Goal: Download file/media

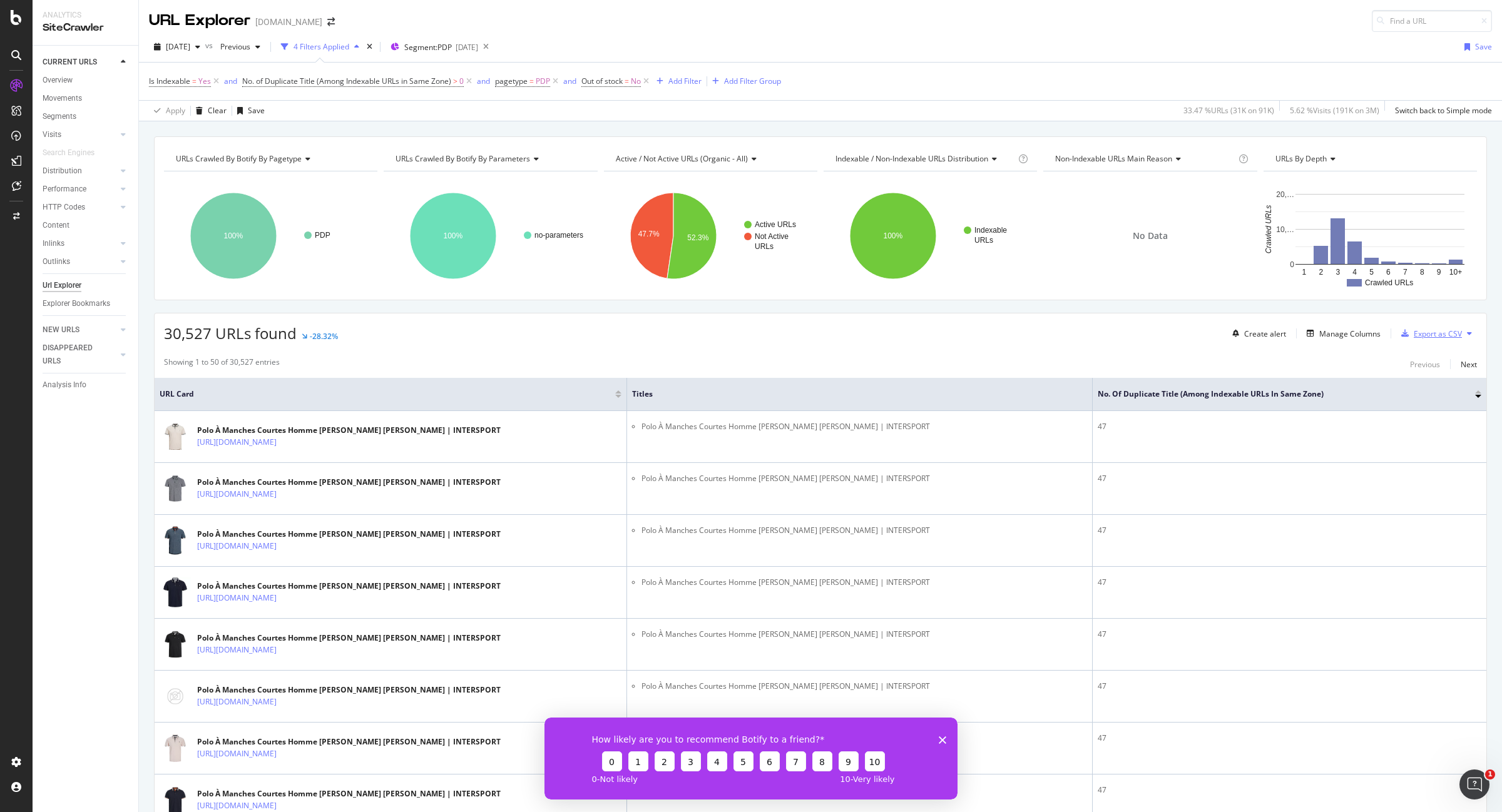
click at [1433, 335] on div "Export as CSV" at bounding box center [1438, 333] width 48 height 10
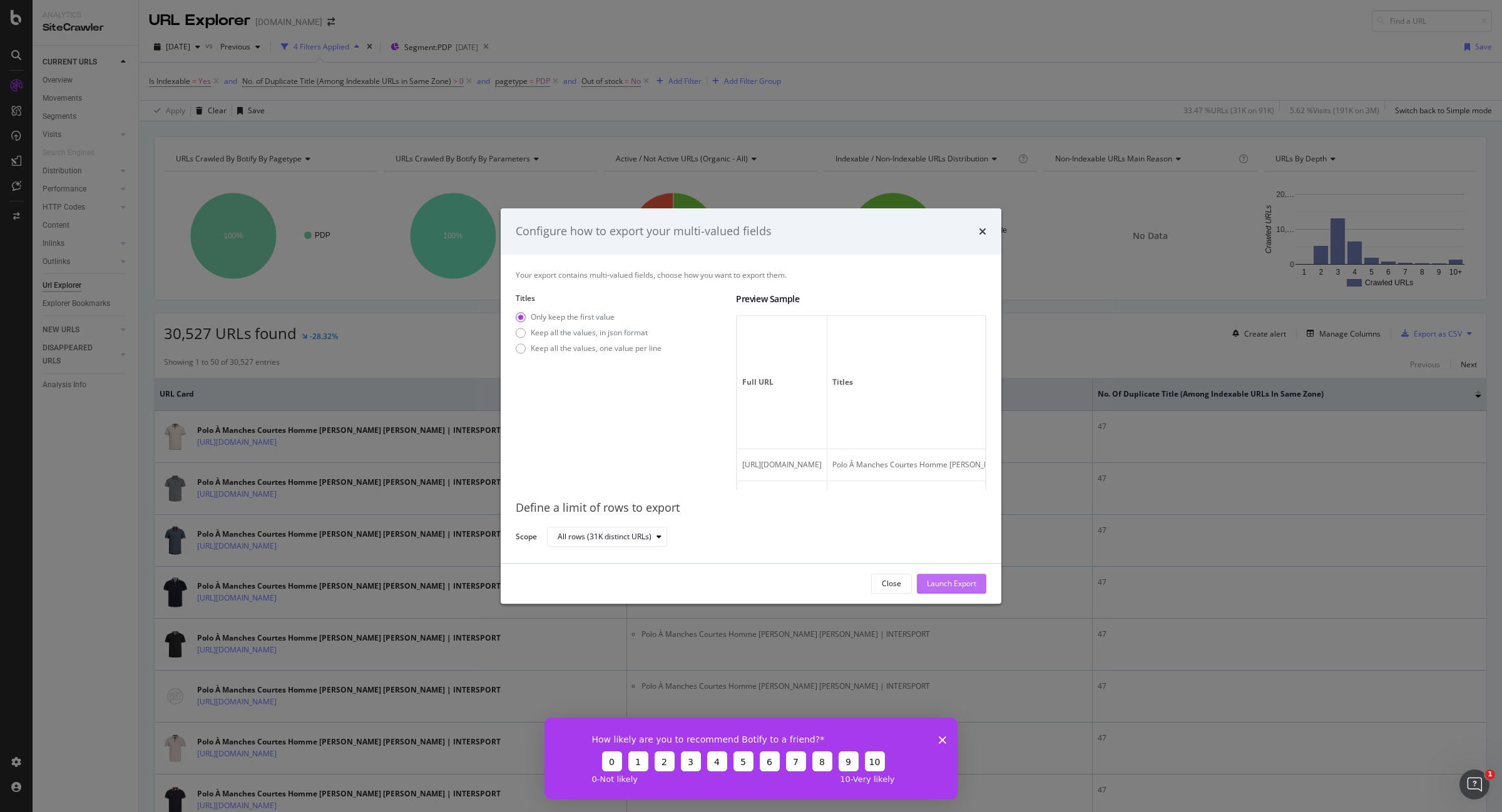
click at [956, 583] on div "Launch Export" at bounding box center [951, 583] width 49 height 10
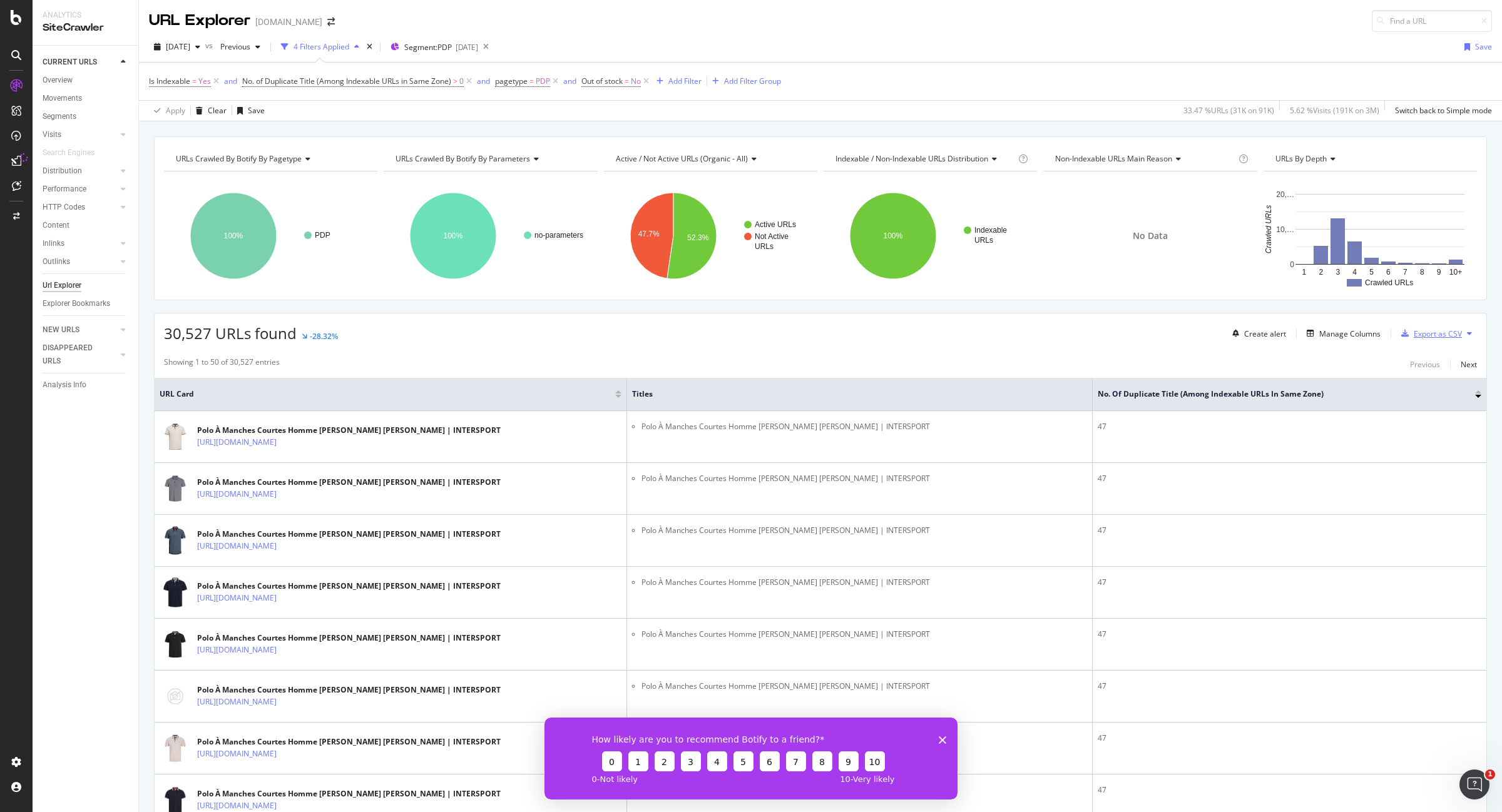
click at [1418, 335] on div "Export as CSV" at bounding box center [1438, 333] width 48 height 10
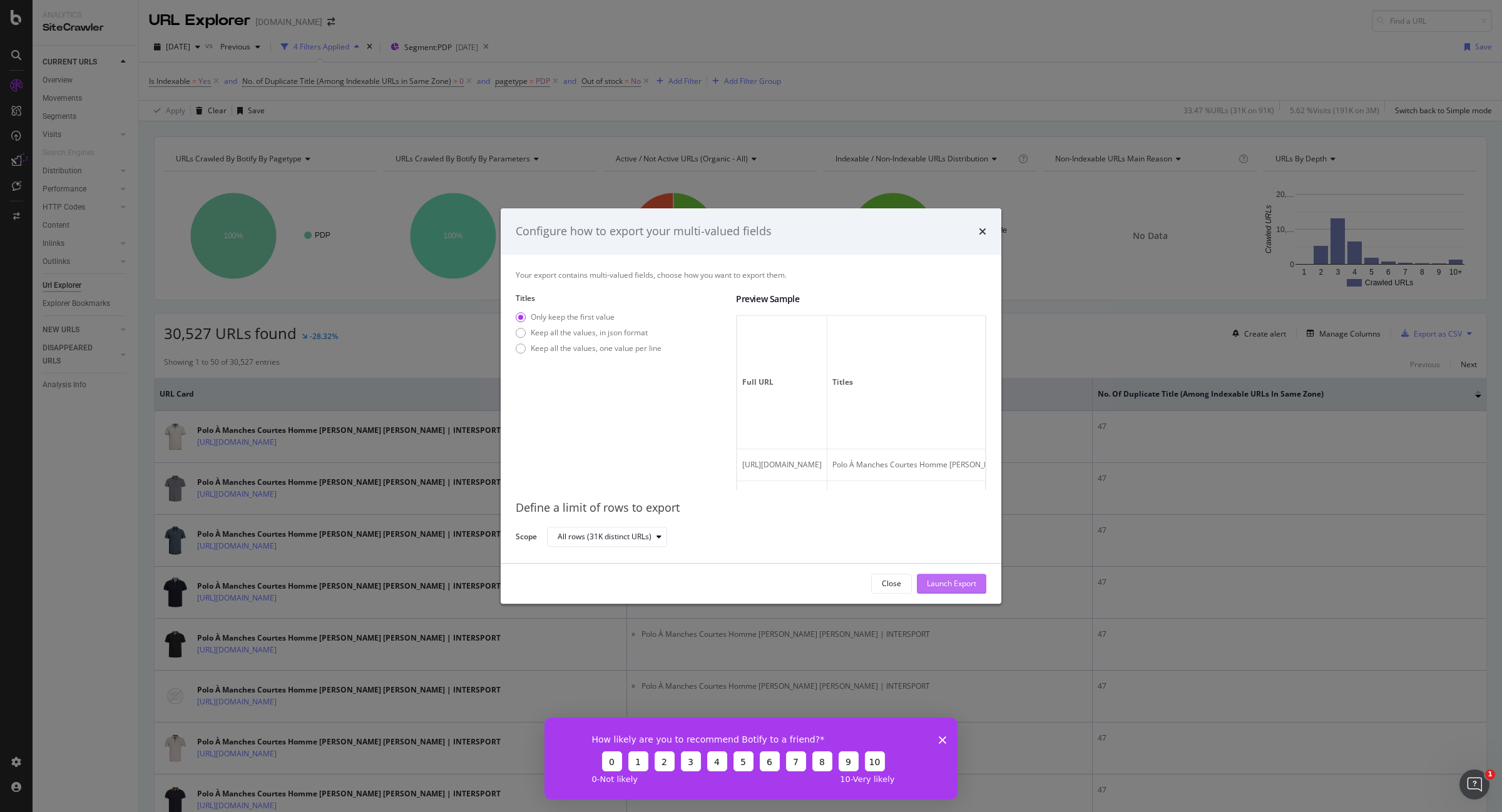
click at [941, 576] on div "Launch Export" at bounding box center [951, 584] width 49 height 19
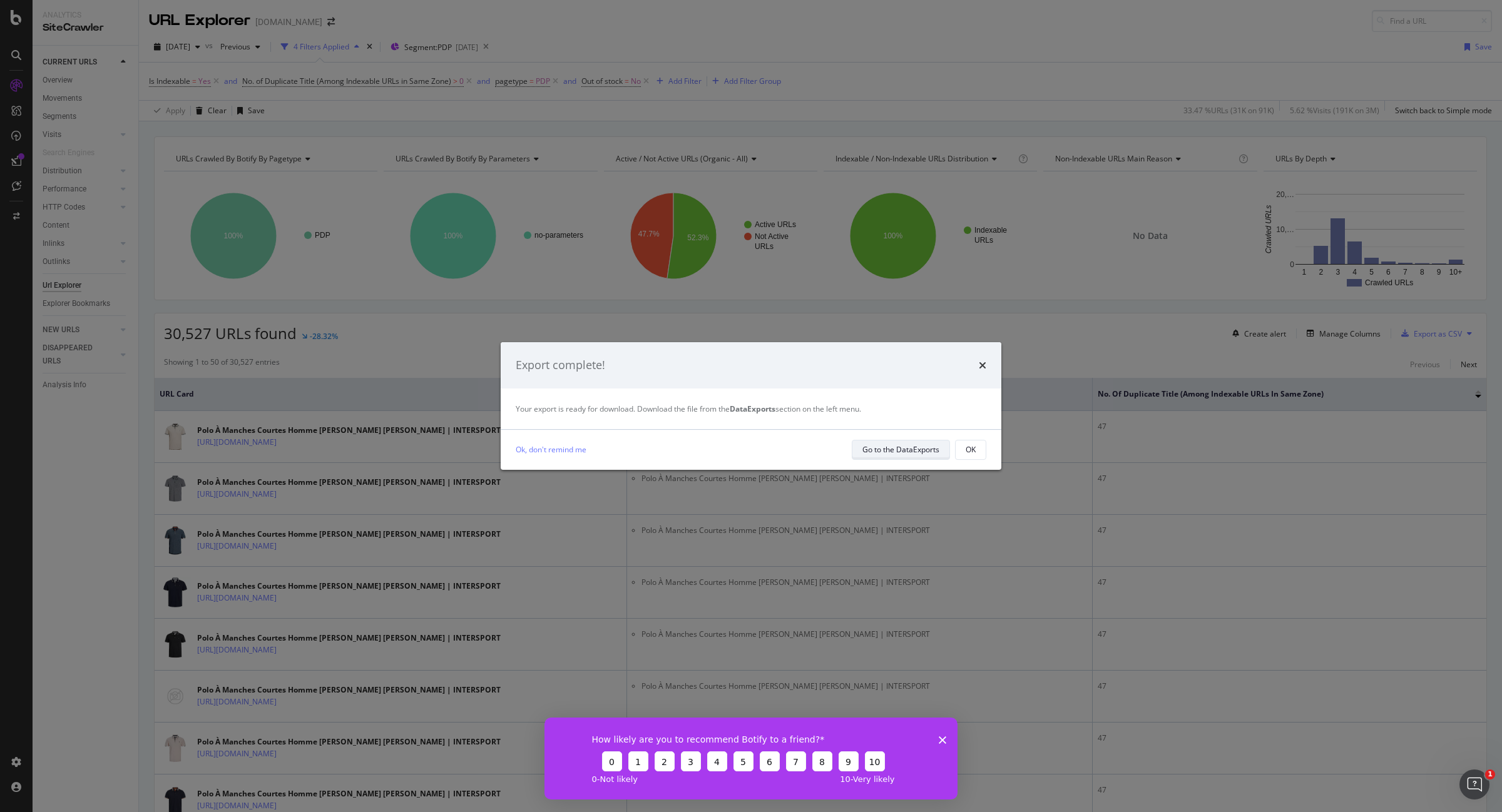
click at [917, 450] on div "Go to the DataExports" at bounding box center [900, 449] width 77 height 10
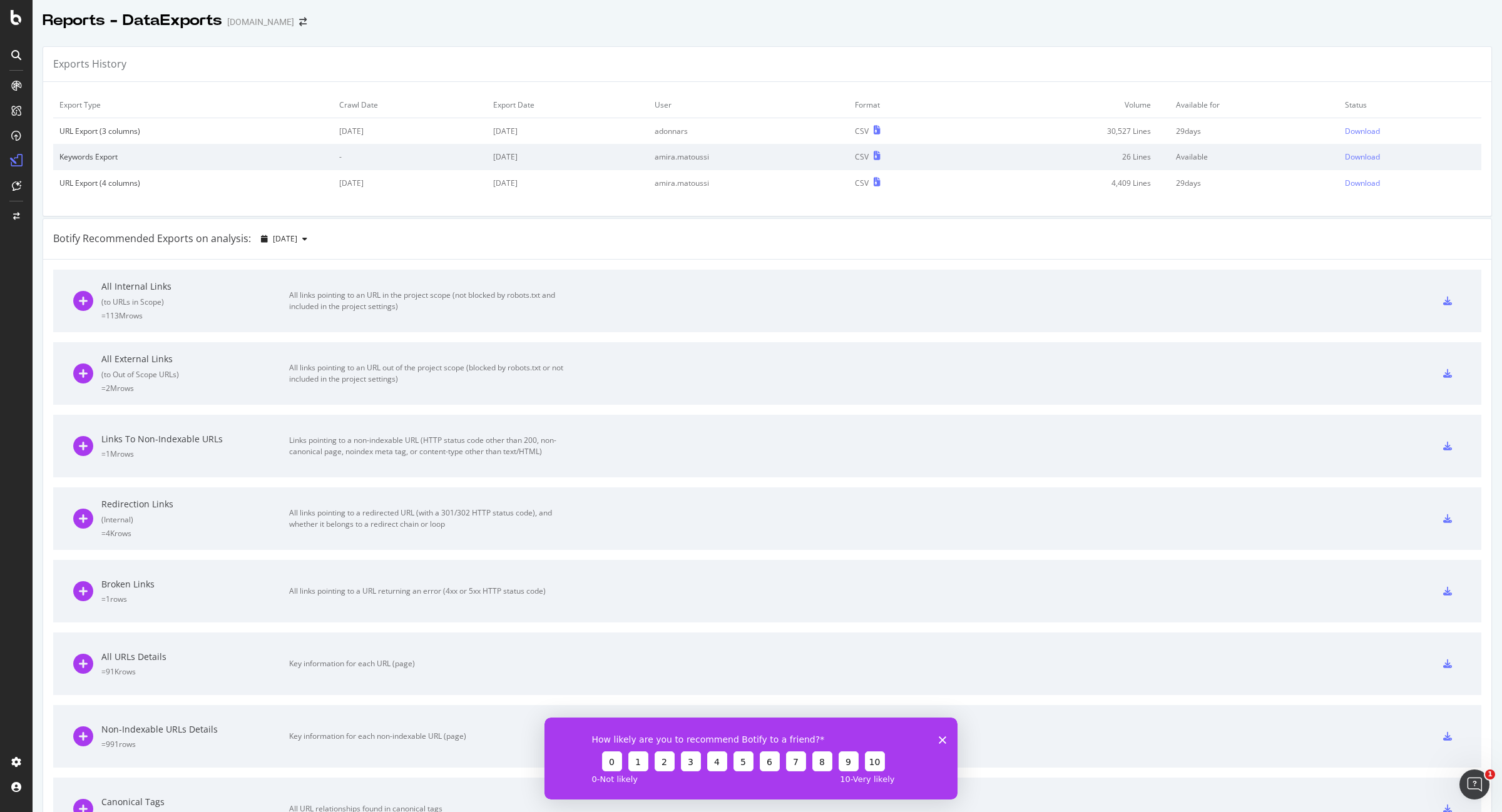
click at [1443, 302] on icon at bounding box center [1447, 300] width 9 height 9
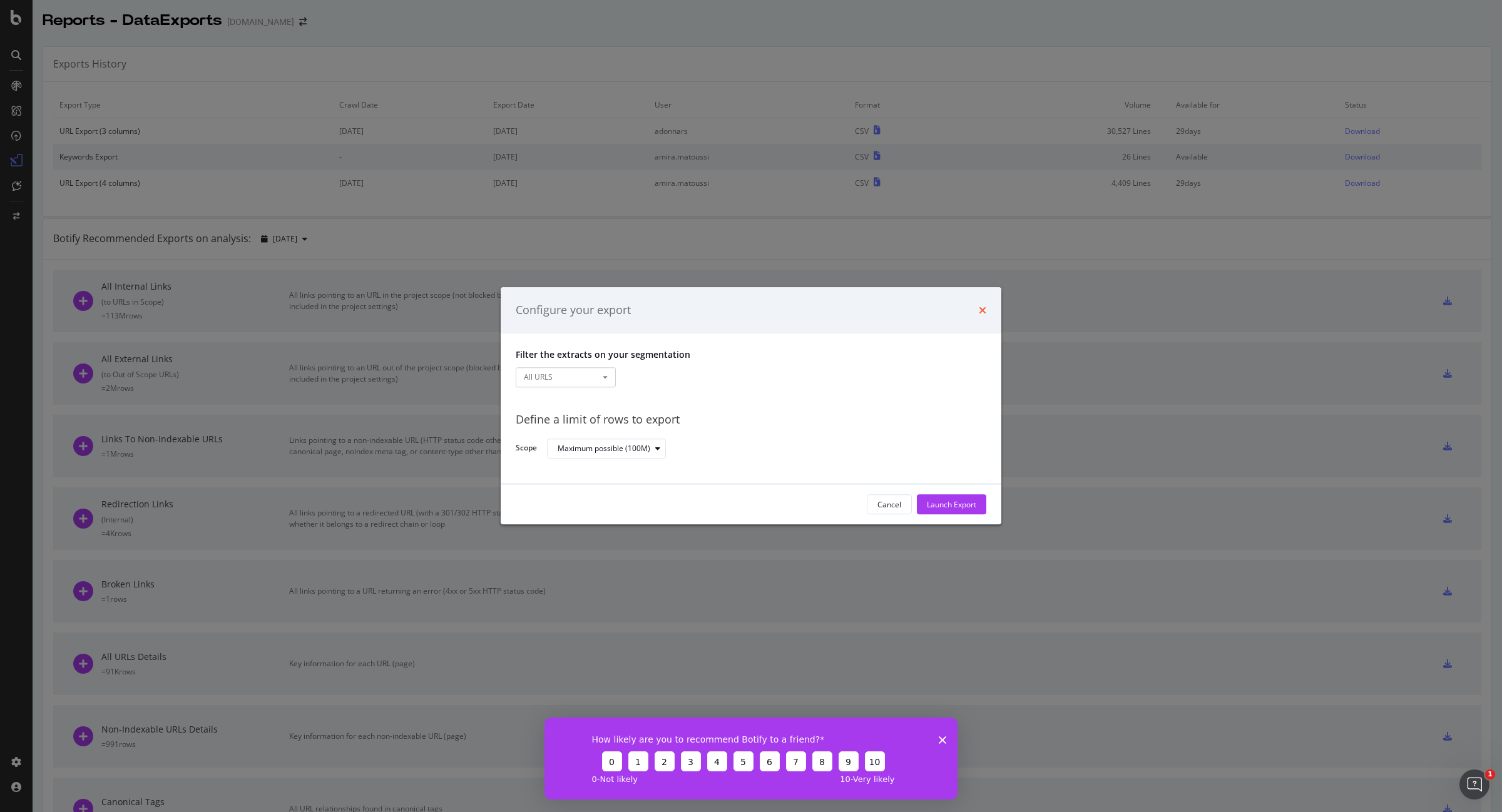
click at [982, 308] on icon "times" at bounding box center [982, 310] width 8 height 10
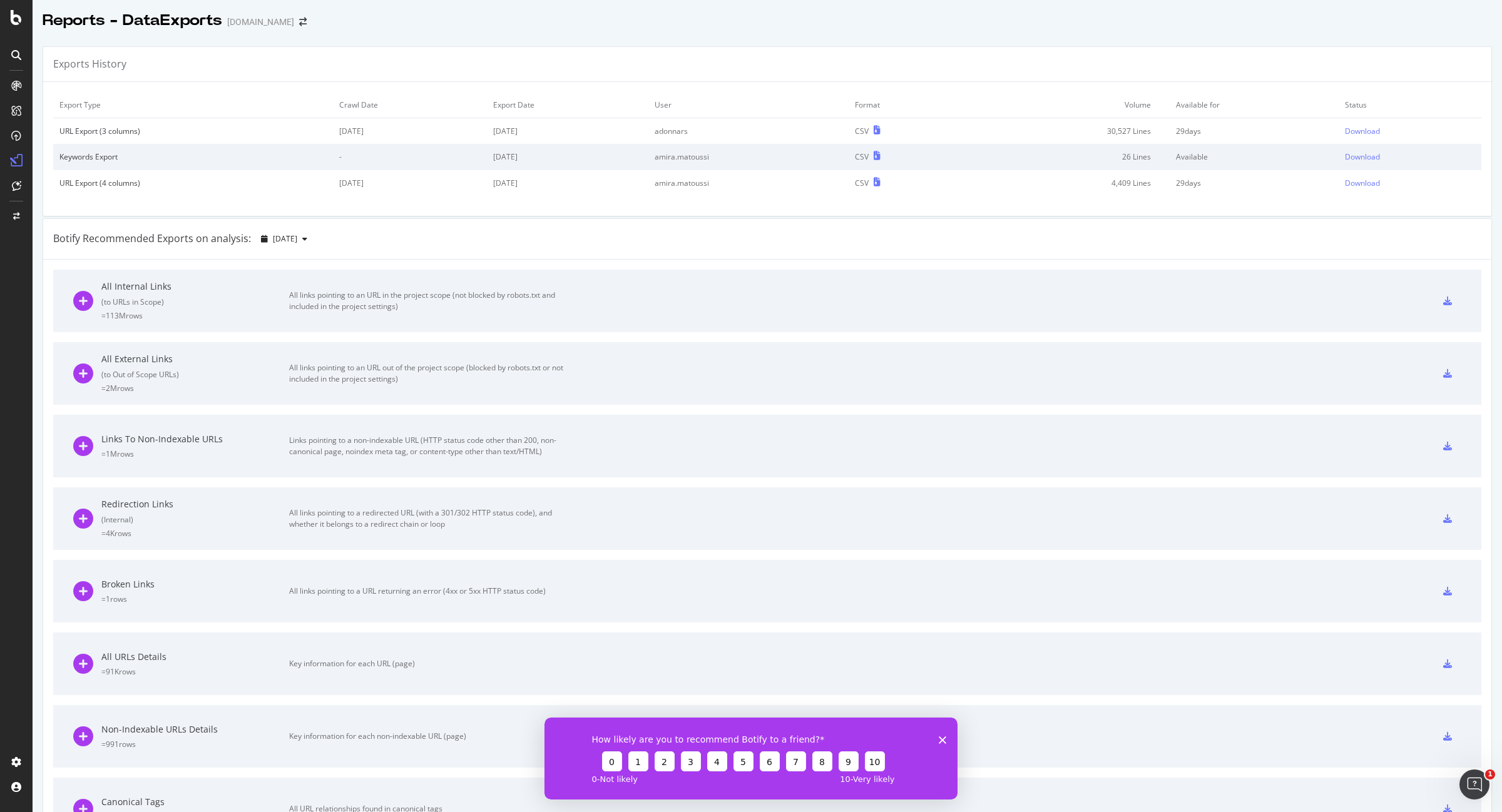
drag, startPoint x: 127, startPoint y: 285, endPoint x: 302, endPoint y: 306, distance: 176.3
click at [127, 285] on div "All Internal Links" at bounding box center [195, 286] width 187 height 12
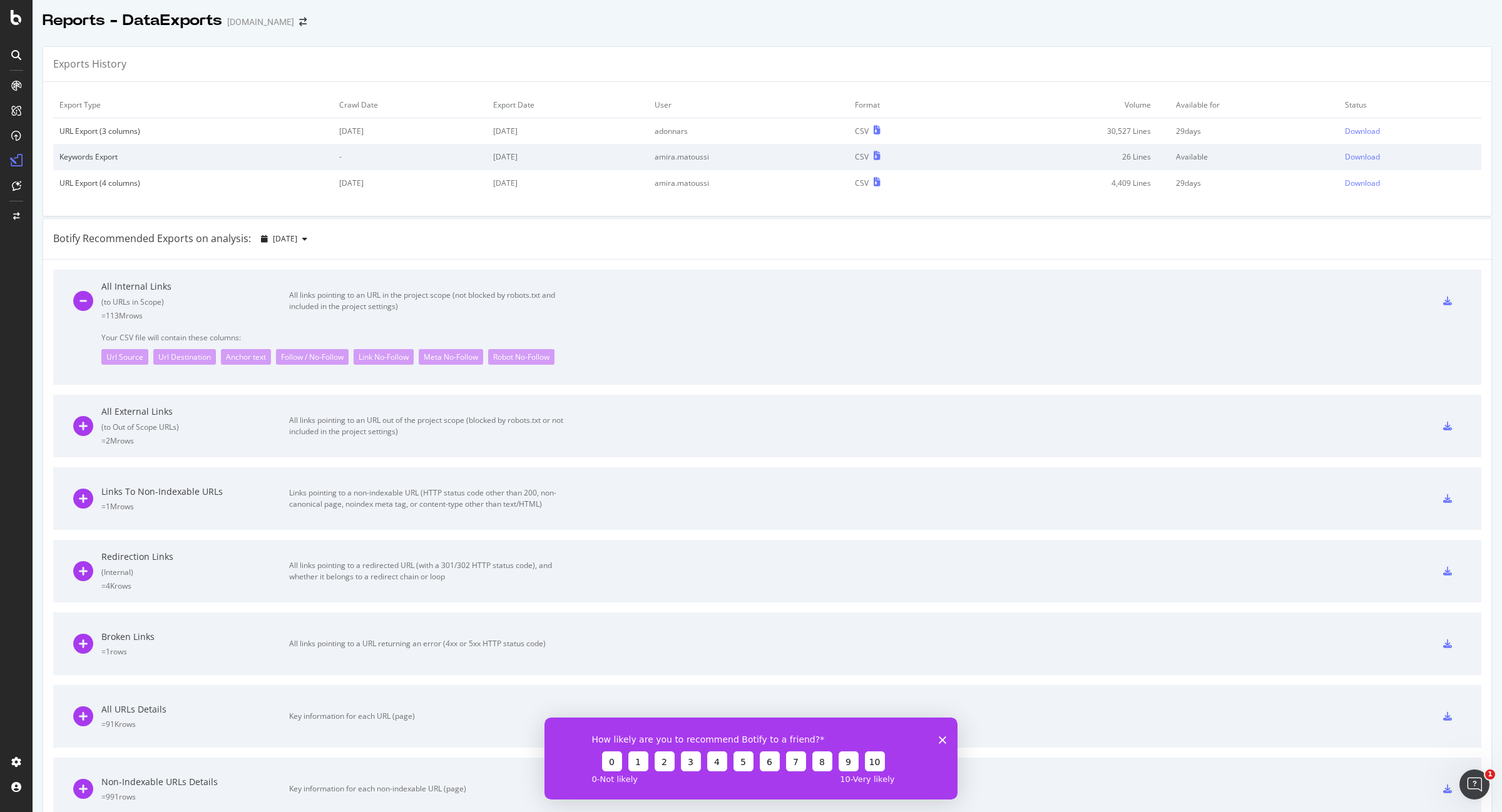
click at [523, 302] on div "All links pointing to an URL in the project scope (not blocked by robots.txt an…" at bounding box center [430, 301] width 282 height 23
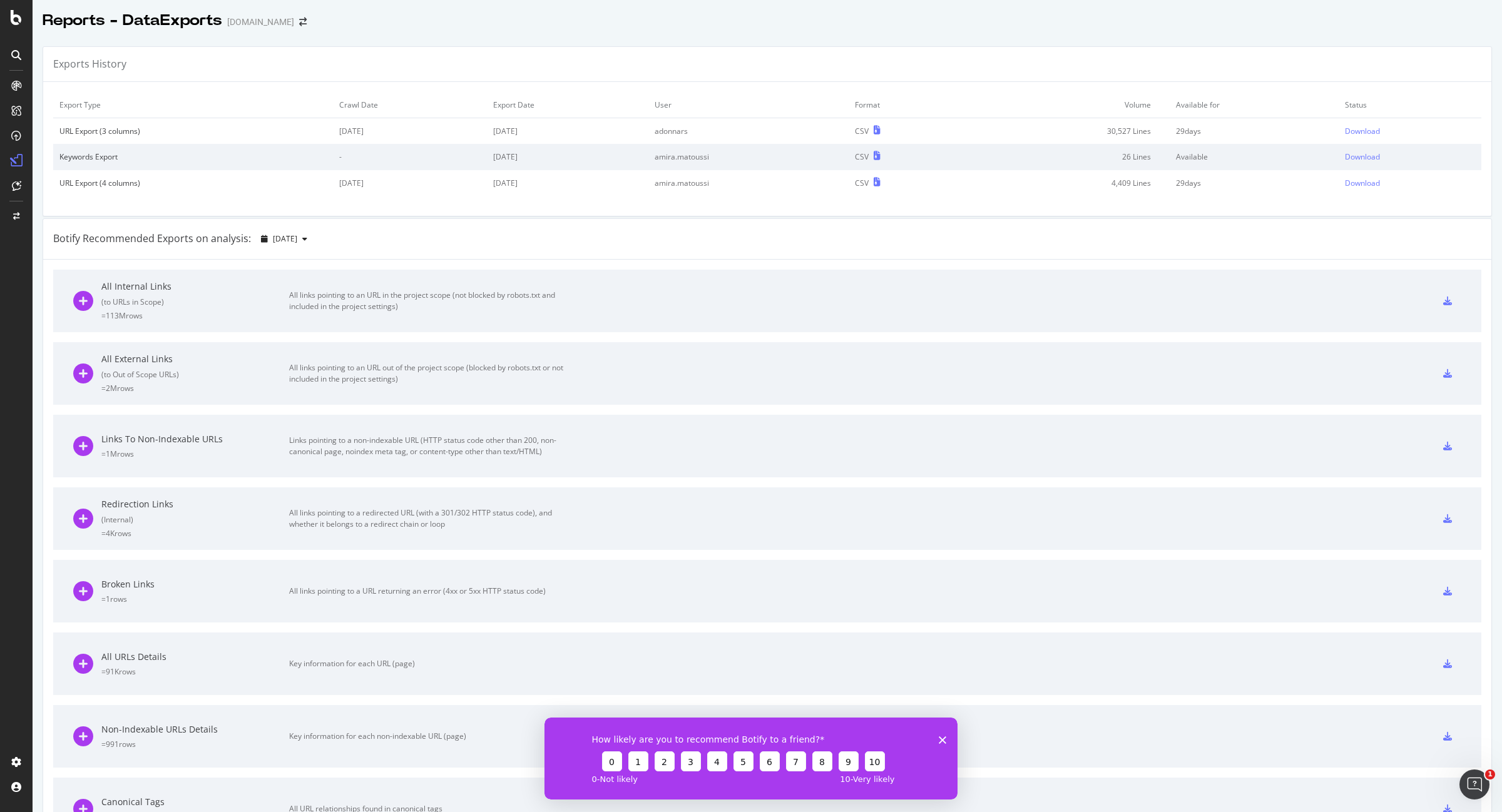
click at [470, 378] on div "All links pointing to an URL out of the project scope (blocked by robots.txt or…" at bounding box center [430, 374] width 282 height 23
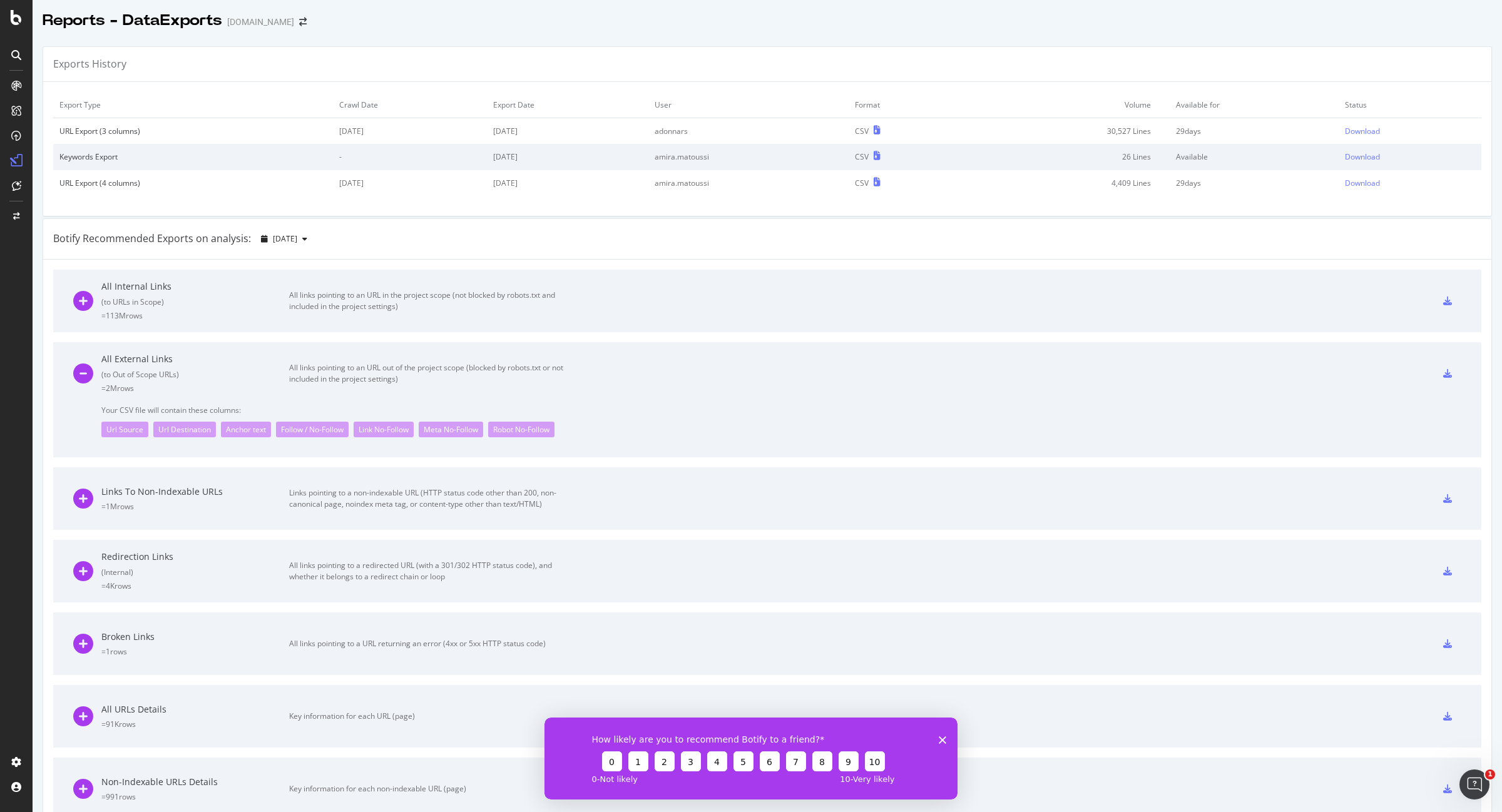
click at [459, 300] on div "All links pointing to an URL in the project scope (not blocked by robots.txt an…" at bounding box center [430, 301] width 282 height 23
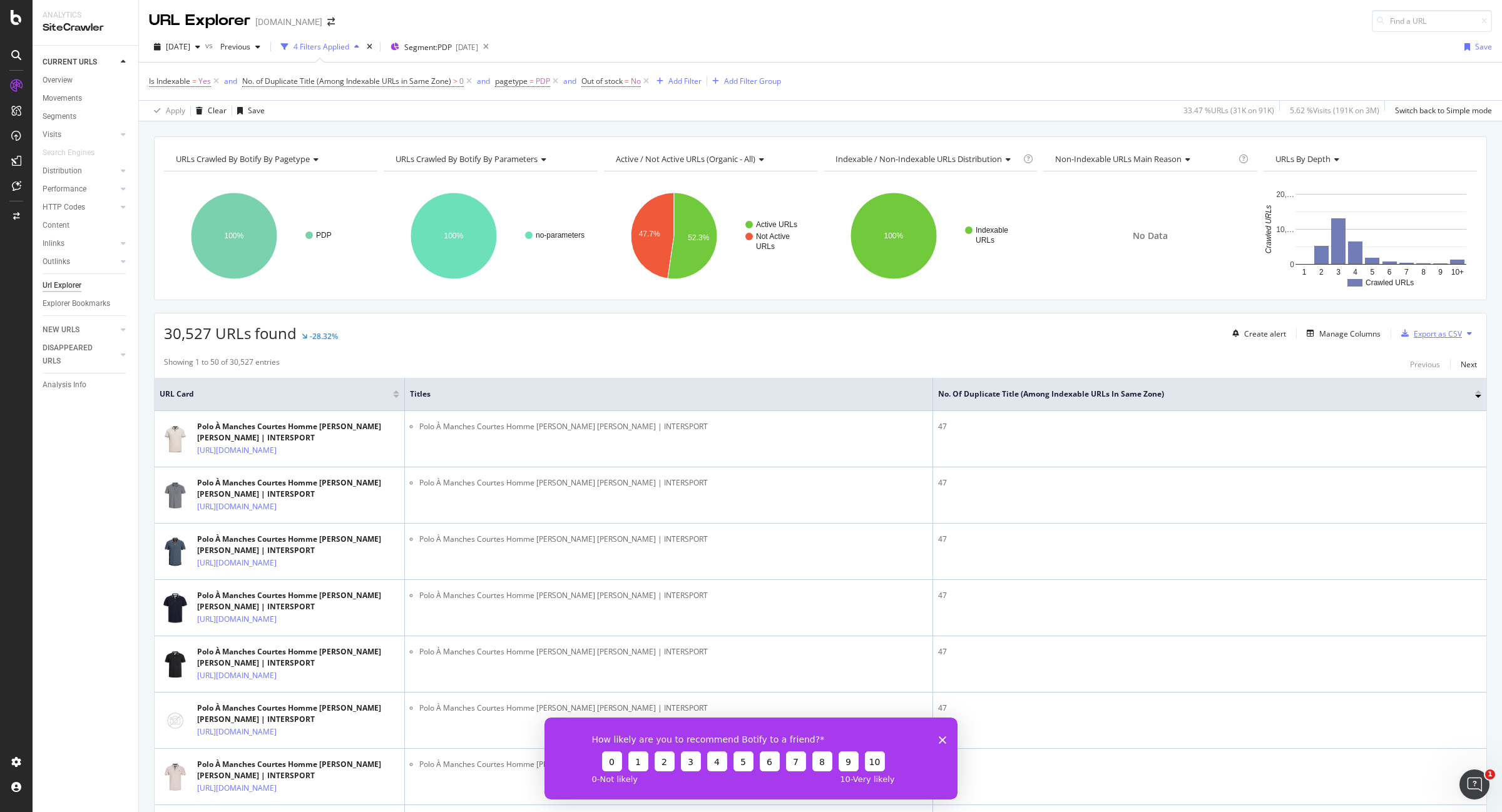
click at [1424, 335] on div "Export as CSV" at bounding box center [1438, 333] width 48 height 10
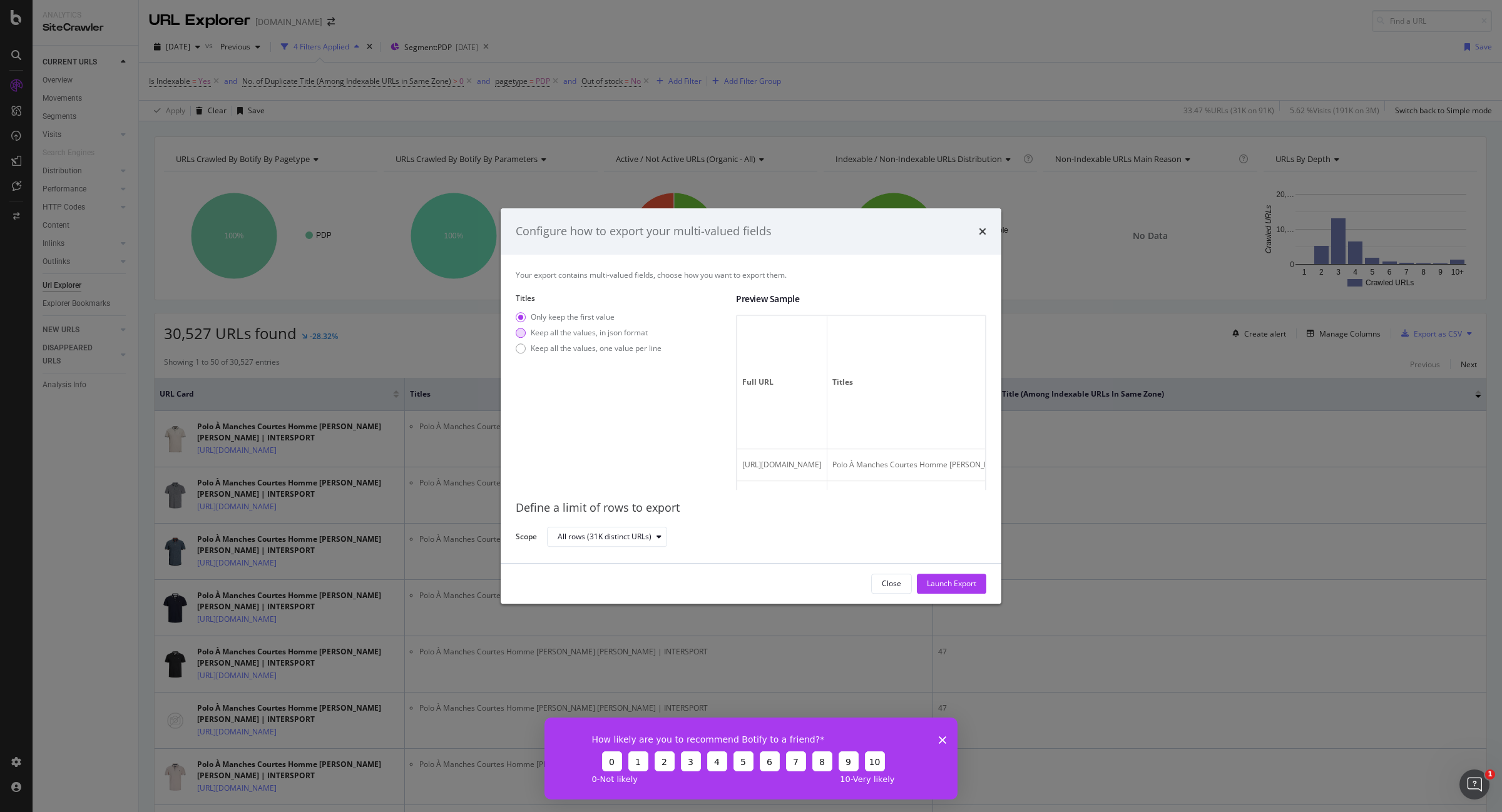
click at [598, 332] on div "Keep all the values, in json format" at bounding box center [590, 332] width 117 height 10
click at [560, 317] on div "Only keep the first value" at bounding box center [573, 316] width 84 height 10
click at [589, 336] on div "Keep all the values, in json format" at bounding box center [590, 332] width 117 height 10
click at [604, 351] on div "Keep all the values, one value per line" at bounding box center [596, 347] width 131 height 10
click at [967, 579] on div "Launch Export" at bounding box center [951, 583] width 49 height 10
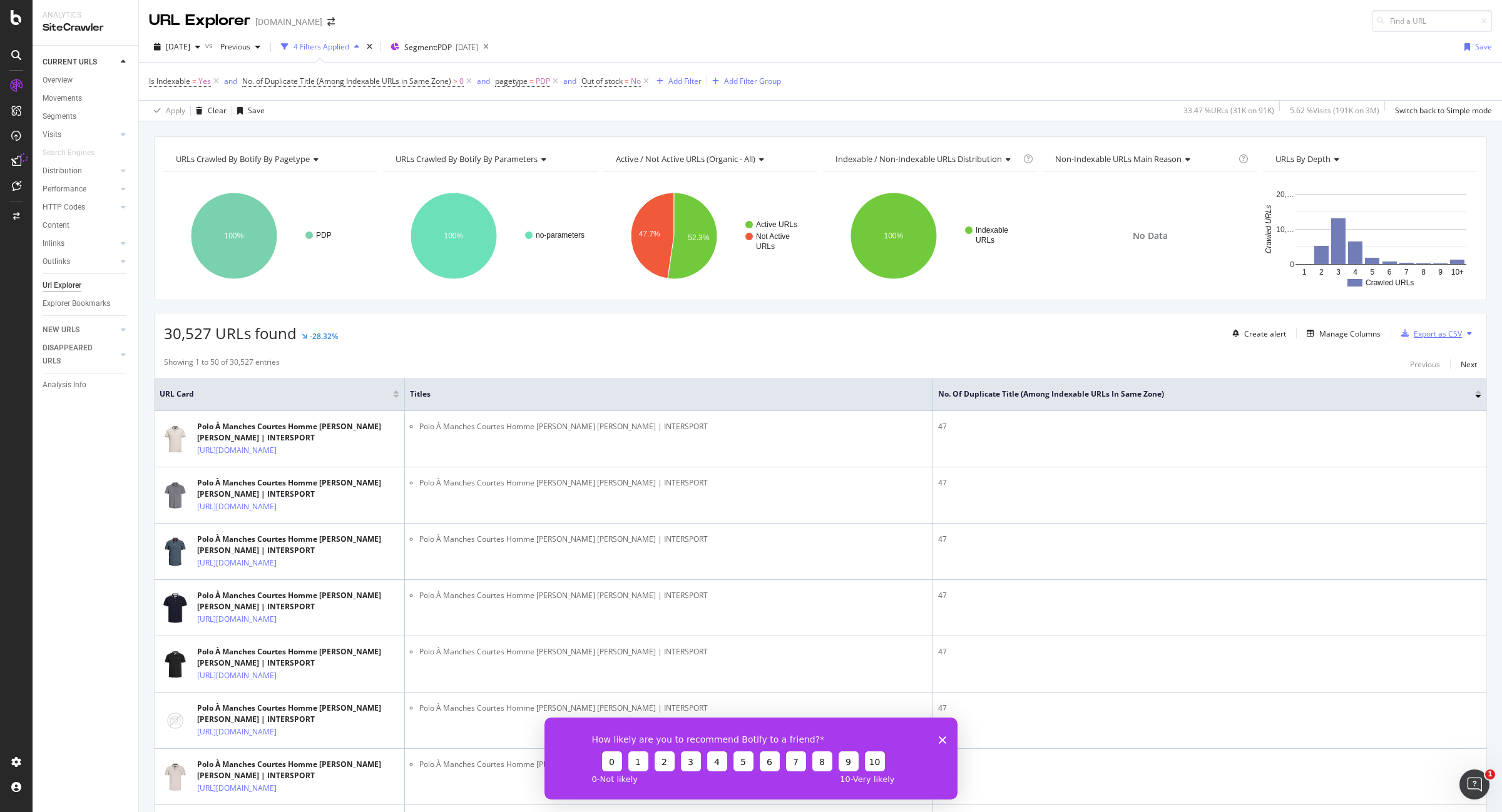
click at [1414, 335] on div "Export as CSV" at bounding box center [1438, 333] width 48 height 10
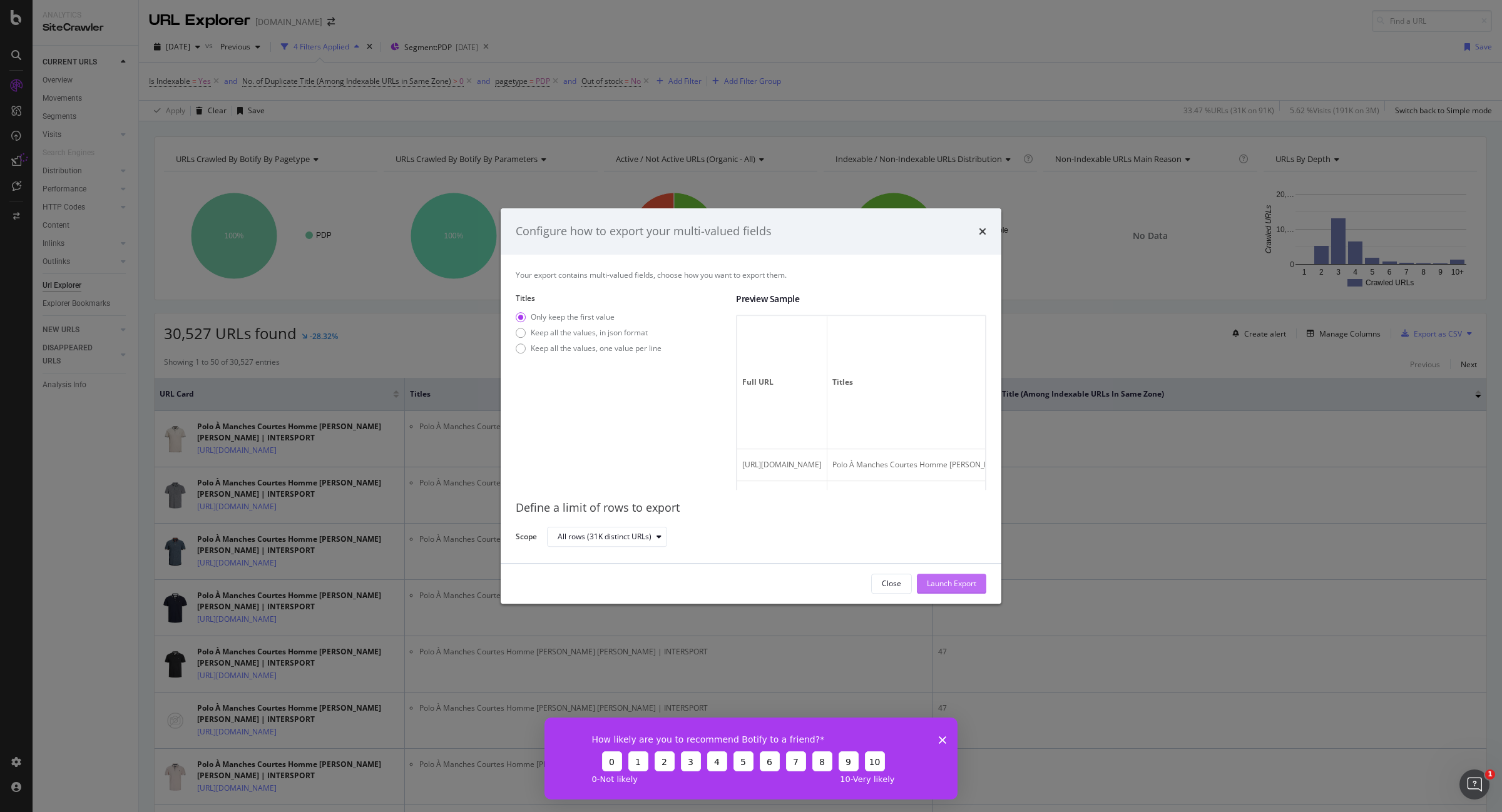
click at [942, 583] on div "Launch Export" at bounding box center [951, 583] width 49 height 10
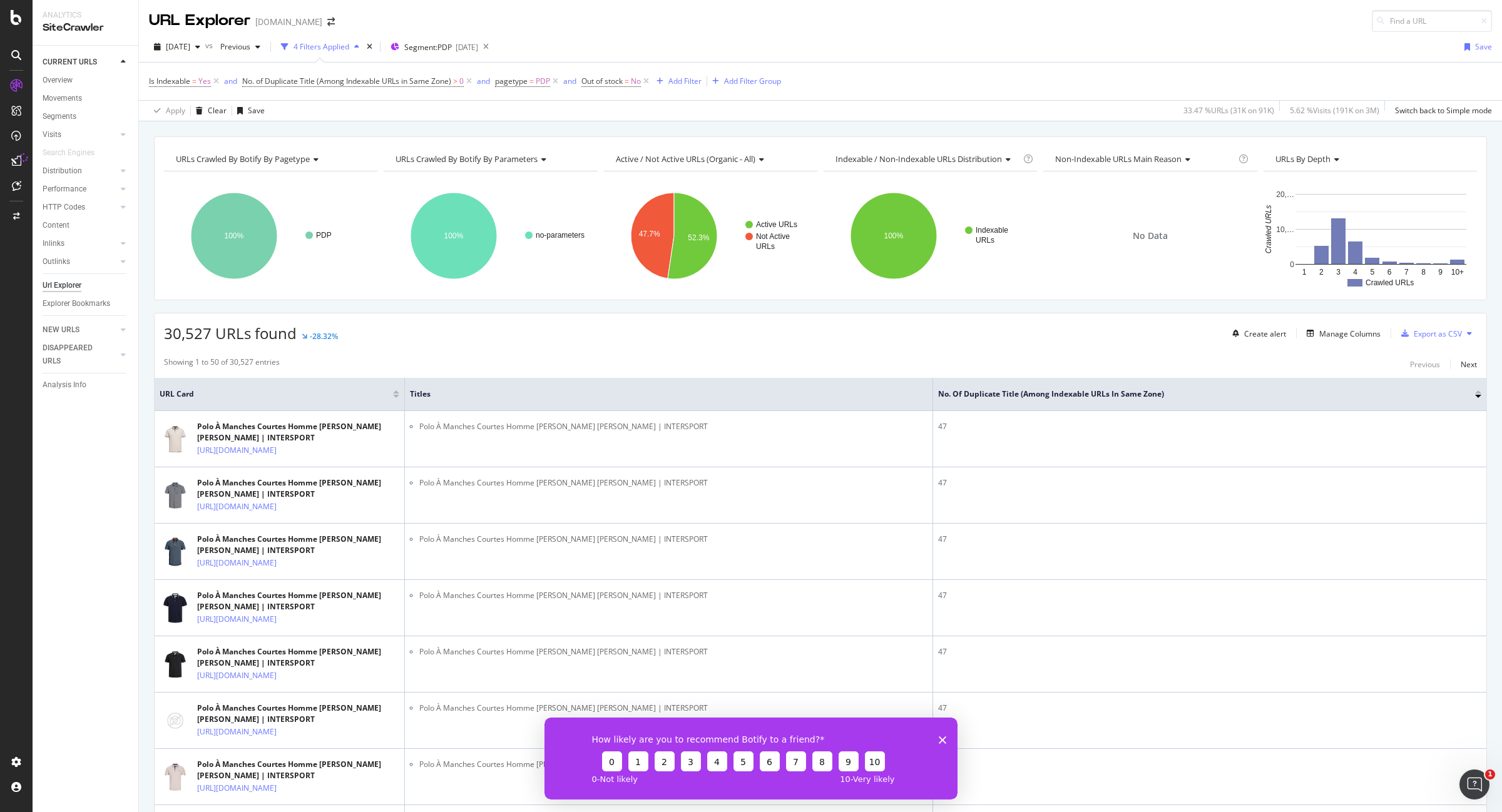
click at [405, 342] on div "30,527 URLs found -28.32% Create alert Manage Columns Export as CSV" at bounding box center [820, 328] width 1332 height 30
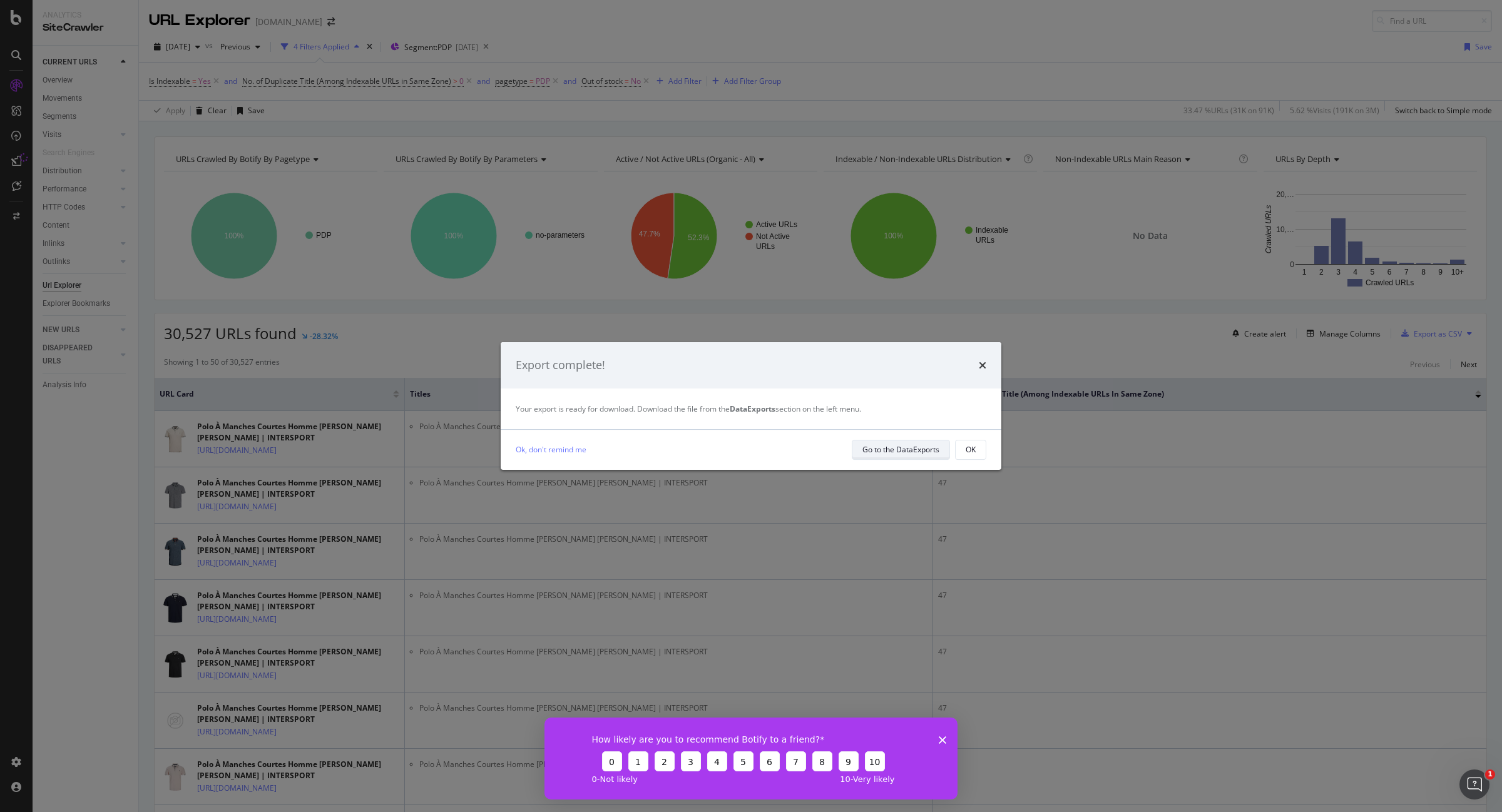
click at [886, 451] on div "Go to the DataExports" at bounding box center [900, 449] width 77 height 10
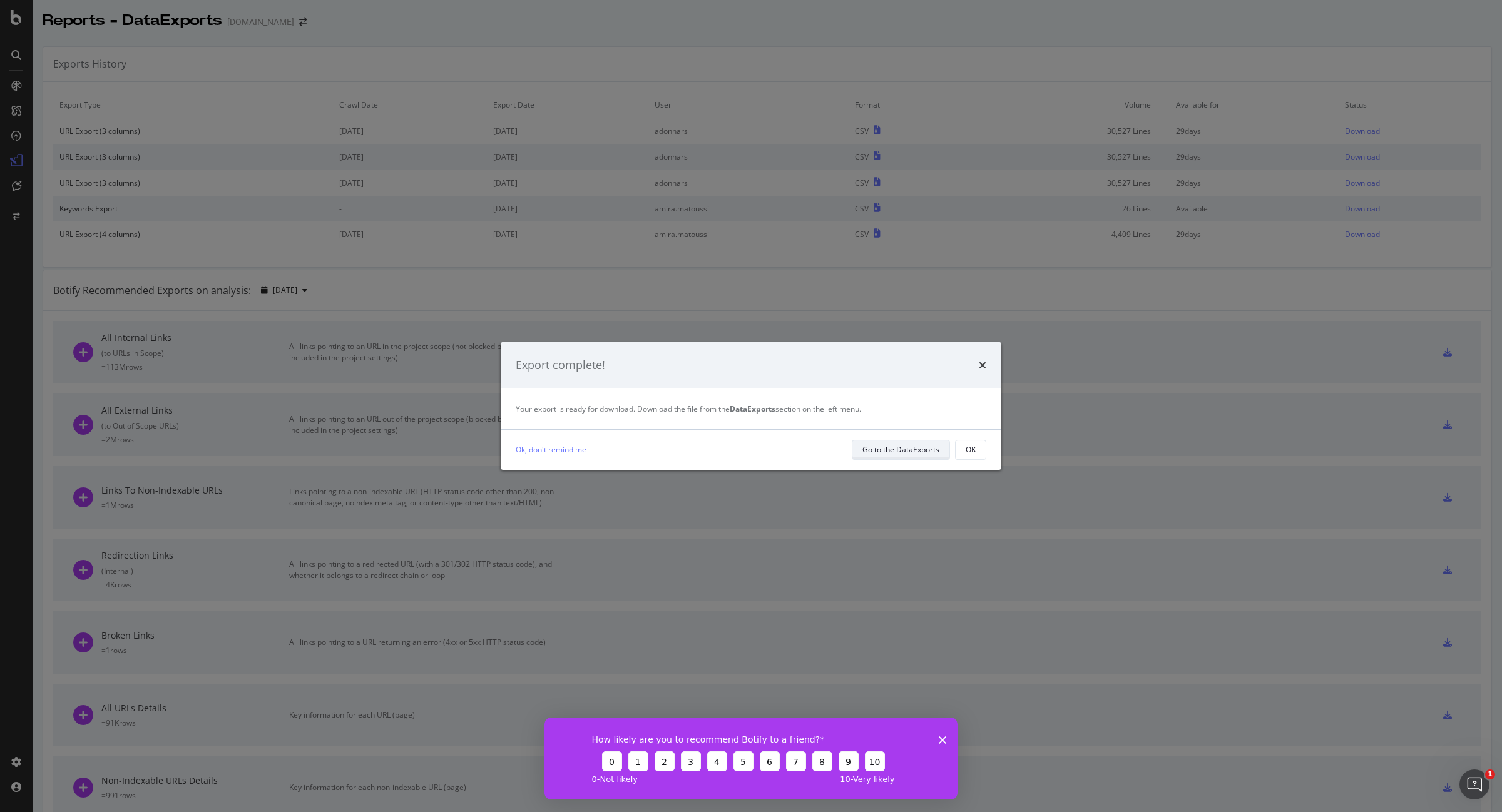
click at [898, 448] on div "Go to the DataExports" at bounding box center [900, 449] width 77 height 10
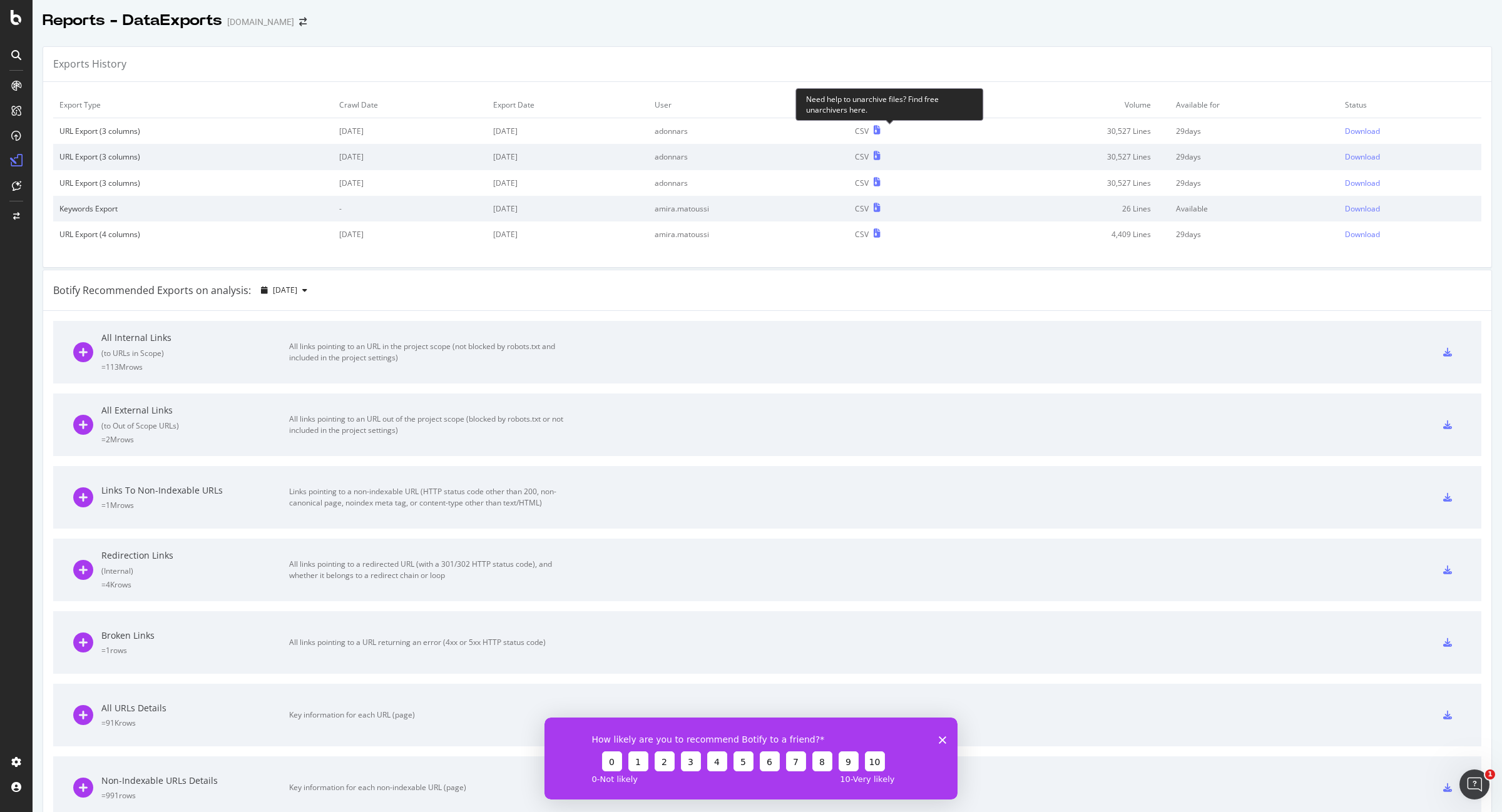
click at [880, 132] on icon at bounding box center [876, 130] width 7 height 9
click at [1345, 127] on div "Download" at bounding box center [1362, 131] width 35 height 10
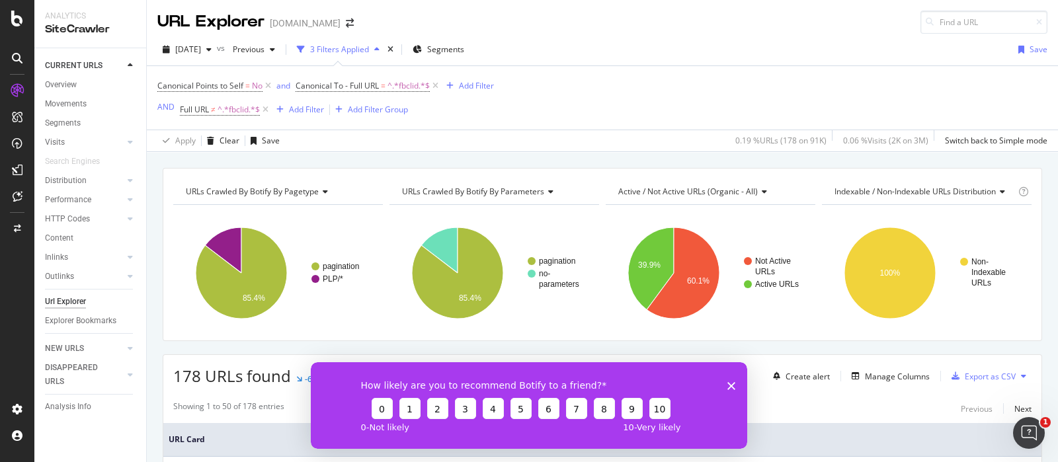
click at [731, 383] on icon "Fermer l'enquête" at bounding box center [731, 385] width 8 height 8
